Goal: Navigation & Orientation: Find specific page/section

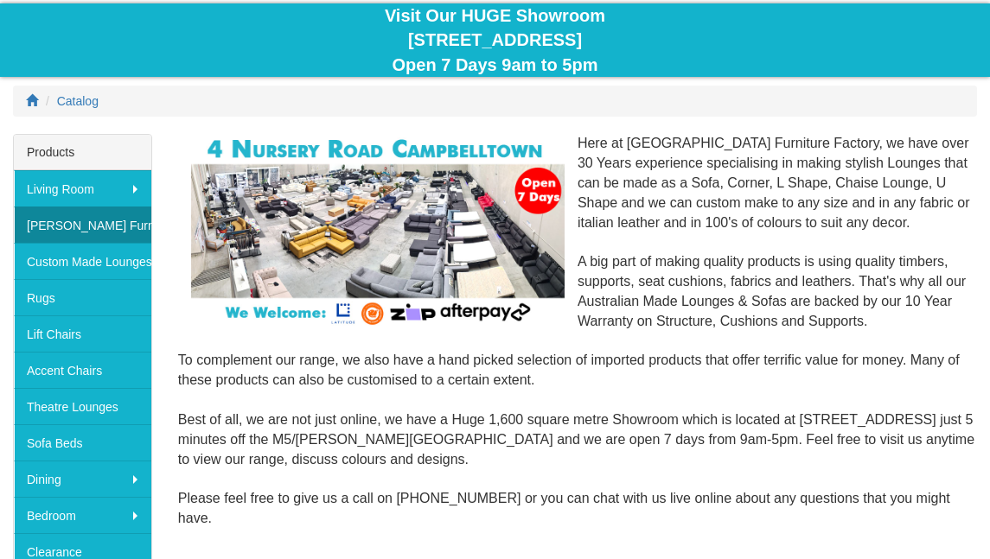
scroll to position [173, 0]
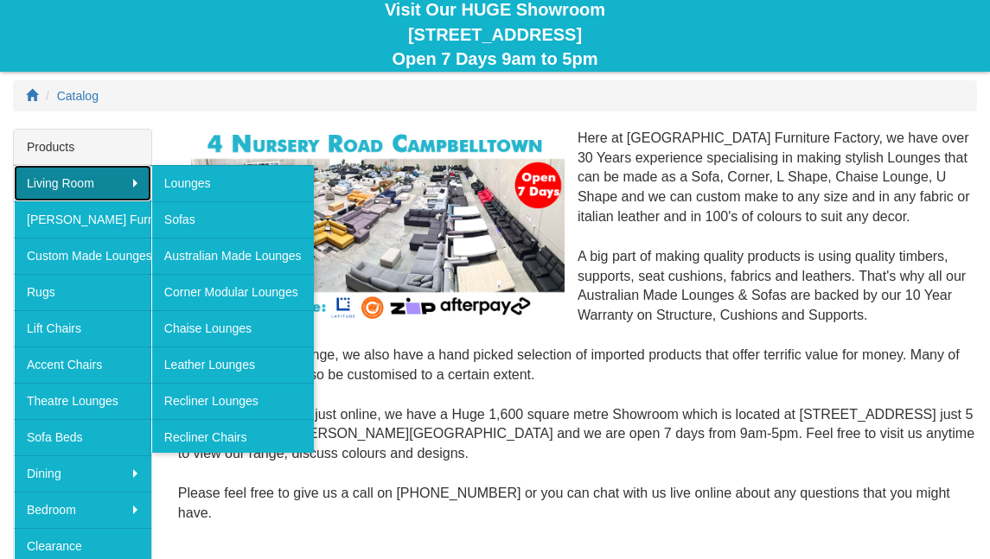
click at [73, 181] on link "Living Room" at bounding box center [82, 183] width 137 height 36
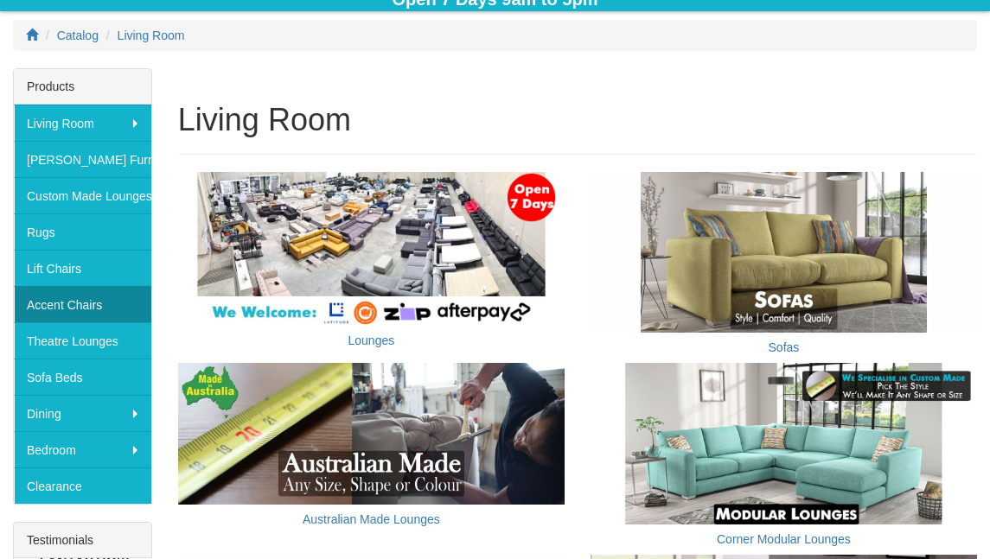
scroll to position [259, 0]
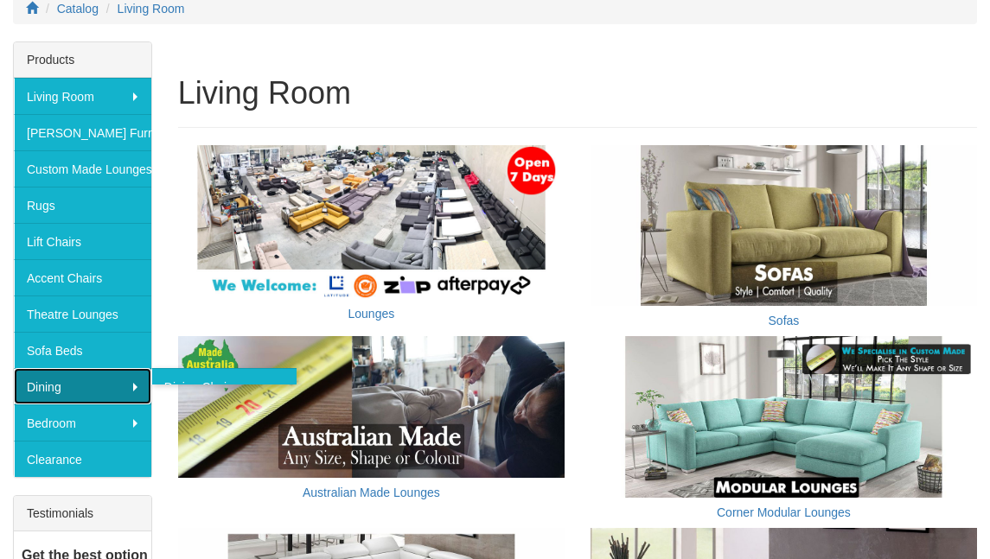
click at [89, 386] on link "Dining" at bounding box center [82, 386] width 137 height 36
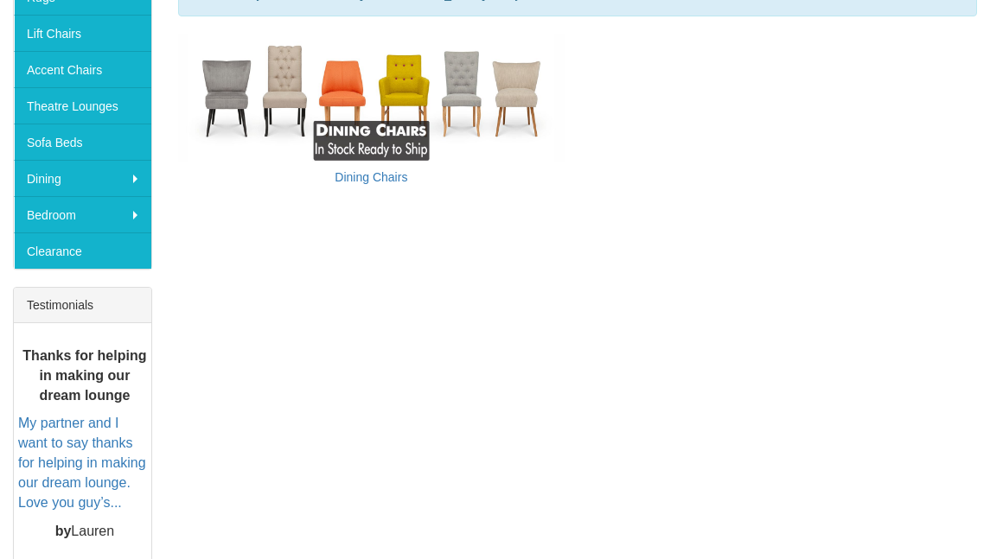
scroll to position [519, 0]
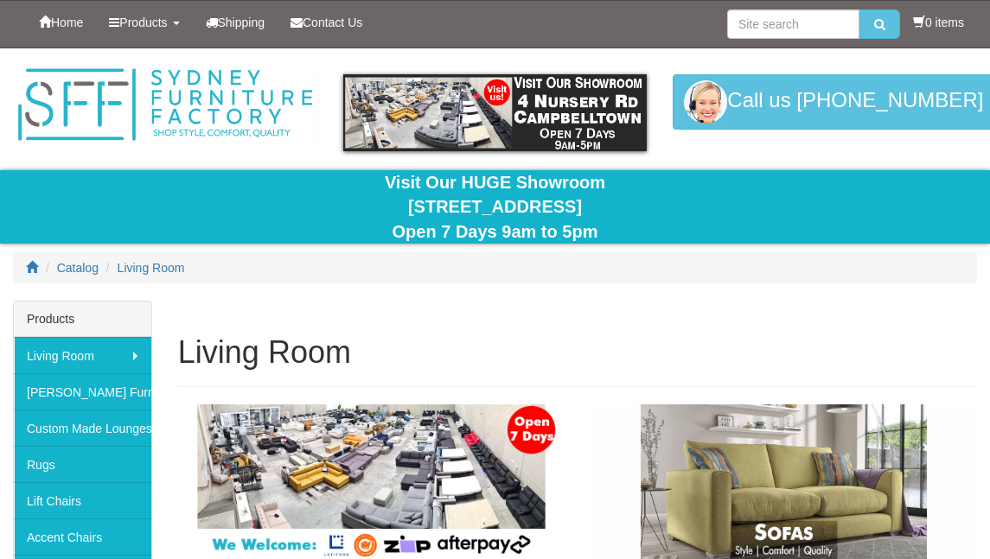
scroll to position [259, 0]
